Goal: Task Accomplishment & Management: Manage account settings

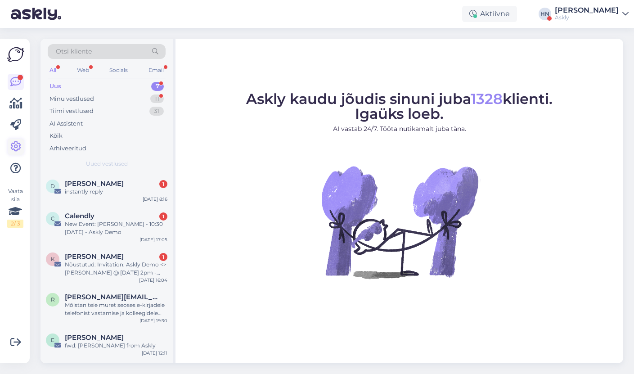
click at [13, 141] on icon at bounding box center [15, 146] width 11 height 11
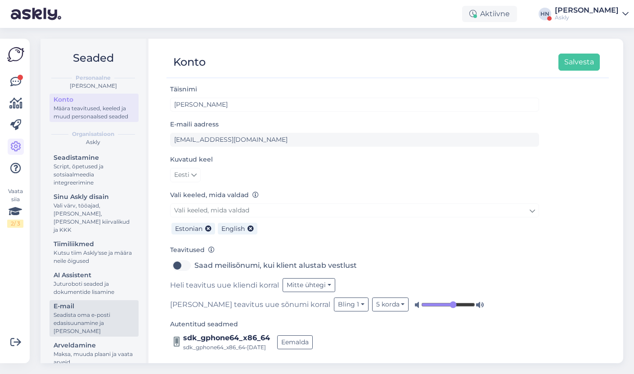
click at [78, 311] on div "Seadista oma e-posti edasisuunamine ja [PERSON_NAME]" at bounding box center [94, 323] width 81 height 24
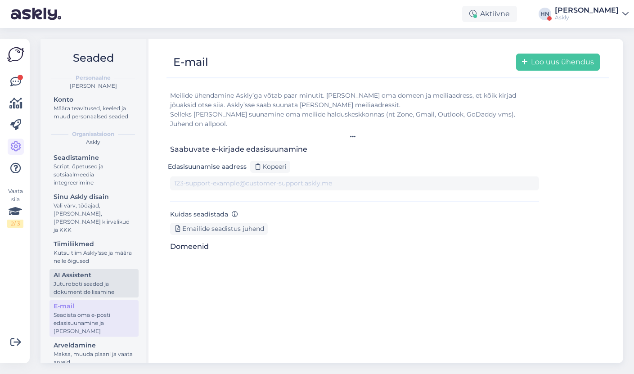
type input "[DOMAIN_NAME][EMAIL_ADDRESS][DOMAIN_NAME]"
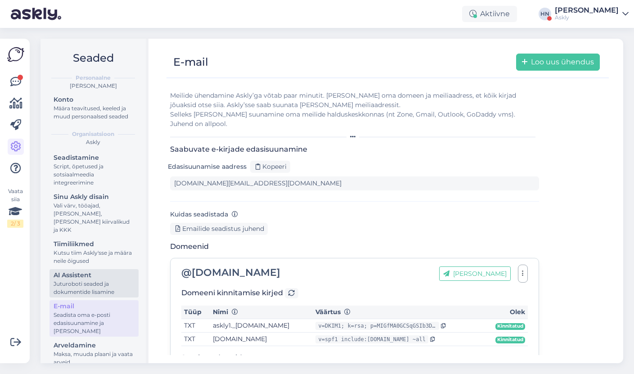
click at [83, 280] on div "Juturoboti seaded ja dokumentide lisamine" at bounding box center [94, 288] width 81 height 16
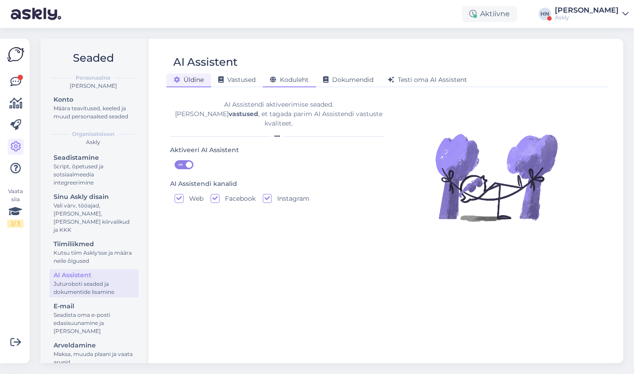
click at [291, 78] on span "Koduleht" at bounding box center [289, 80] width 39 height 8
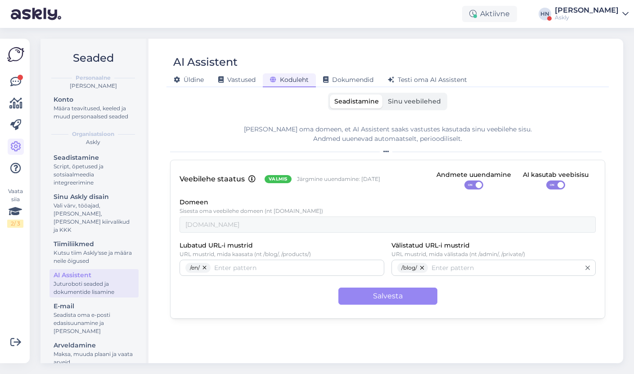
click at [403, 98] on span "Sinu veebilehed" at bounding box center [414, 101] width 53 height 8
click at [383, 94] on input "Sinu veebilehed" at bounding box center [383, 94] width 0 height 0
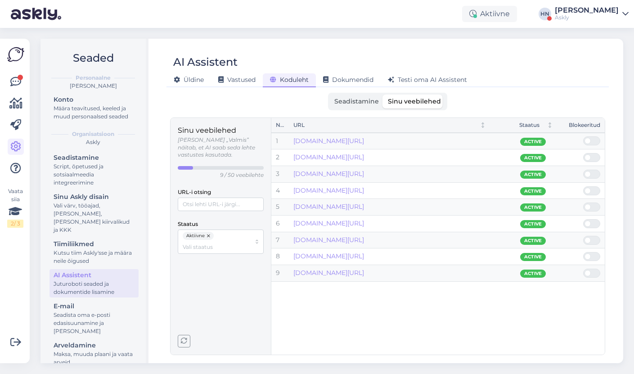
click at [363, 106] on label "Seadistamine" at bounding box center [357, 101] width 54 height 14
click at [330, 94] on input "Seadistamine" at bounding box center [330, 94] width 0 height 0
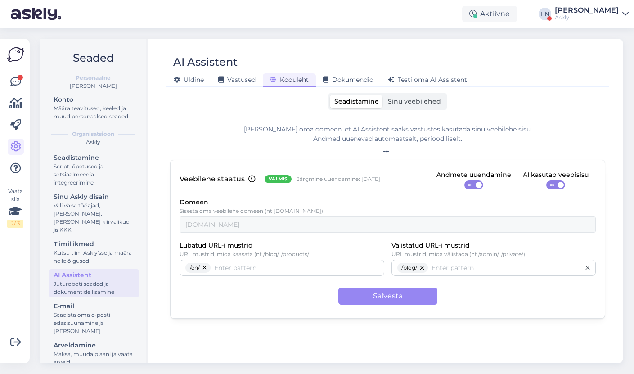
click at [330, 58] on div "AI Assistent" at bounding box center [382, 62] width 433 height 17
click at [332, 74] on div "Dokumendid" at bounding box center [348, 80] width 65 height 14
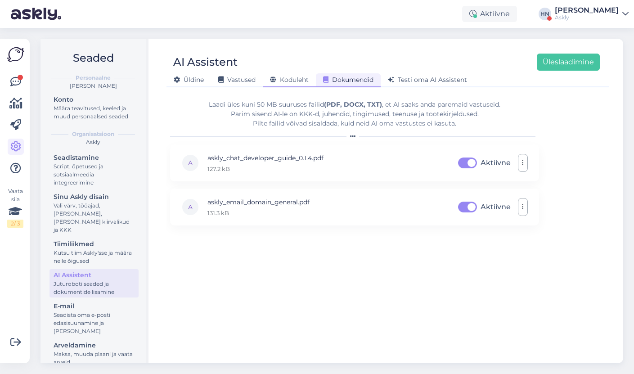
click at [305, 75] on div "Koduleht" at bounding box center [289, 80] width 53 height 14
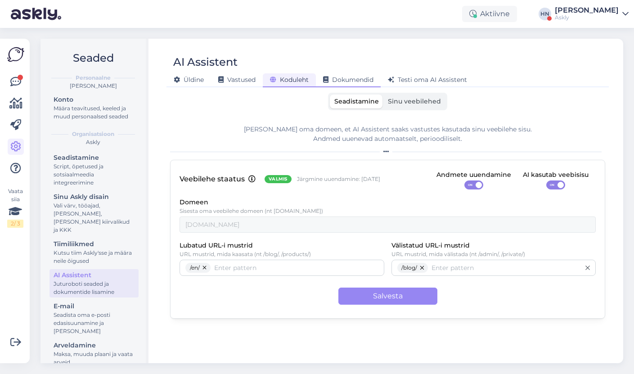
click at [352, 76] on span "Dokumendid" at bounding box center [348, 80] width 50 height 8
